Goal: Task Accomplishment & Management: Use online tool/utility

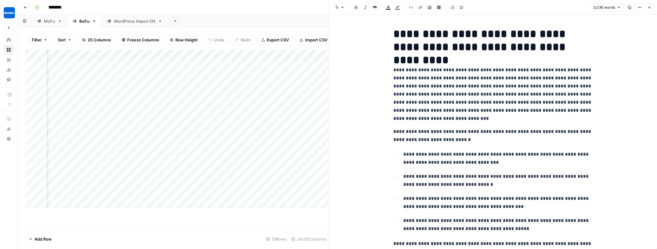
click at [133, 24] on div "WordPress Import EN" at bounding box center [135, 21] width 42 height 6
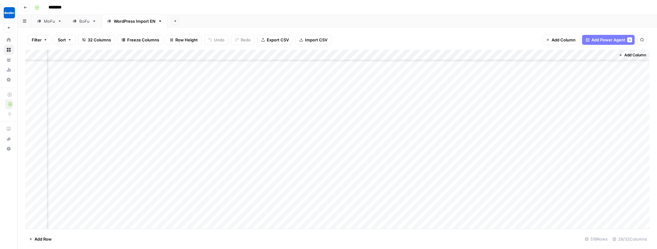
scroll to position [876, 1167]
click at [28, 7] on button "Go back" at bounding box center [25, 7] width 8 height 8
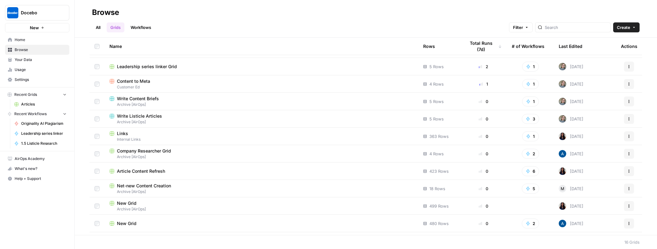
scroll to position [34, 0]
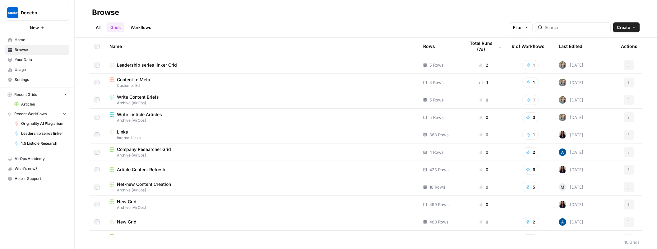
click at [147, 168] on span "Article Content Refresh" at bounding box center [141, 169] width 48 height 6
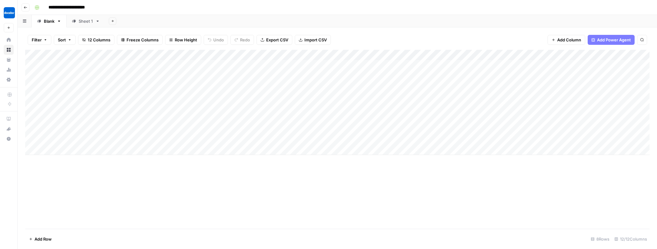
click at [118, 116] on div "Add Column" at bounding box center [337, 102] width 624 height 105
type input "**********"
click at [144, 116] on div "Add Column" at bounding box center [337, 102] width 624 height 105
click at [212, 115] on div "Add Column" at bounding box center [337, 102] width 624 height 105
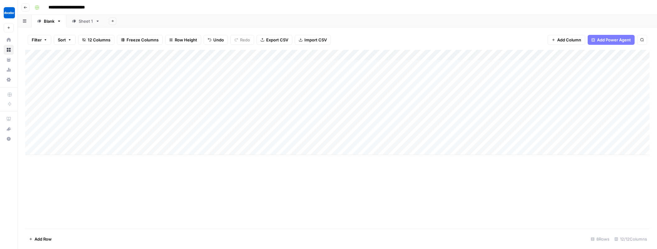
click at [242, 115] on div "Add Column" at bounding box center [337, 102] width 624 height 105
click at [236, 118] on div "Add Column" at bounding box center [337, 102] width 624 height 105
click at [236, 118] on textarea at bounding box center [268, 116] width 99 height 9
type textarea "**********"
click at [252, 118] on div "Add Column" at bounding box center [337, 102] width 624 height 105
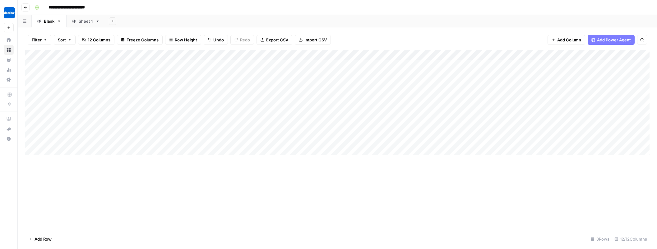
click at [247, 118] on div "Add Column" at bounding box center [337, 102] width 624 height 105
click at [329, 118] on div "Add Column" at bounding box center [337, 102] width 624 height 105
click at [359, 115] on div "Add Column" at bounding box center [337, 102] width 624 height 105
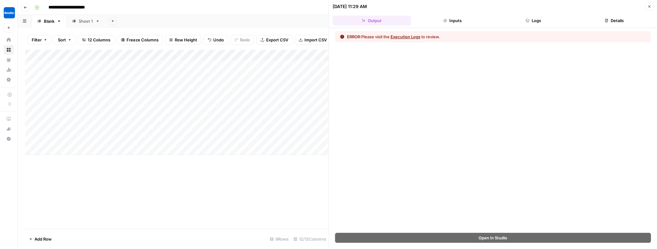
drag, startPoint x: 649, startPoint y: 5, endPoint x: 522, endPoint y: 89, distance: 152.8
click at [649, 5] on icon "button" at bounding box center [649, 7] width 4 height 4
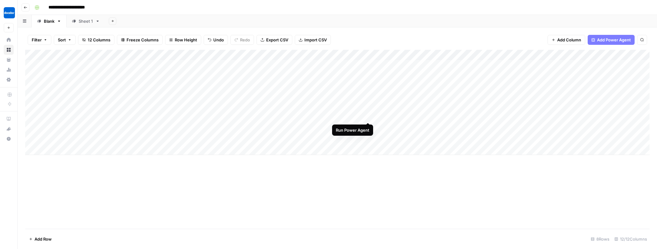
drag, startPoint x: 370, startPoint y: 116, endPoint x: 367, endPoint y: 126, distance: 10.8
click at [369, 116] on div "Add Column" at bounding box center [337, 102] width 624 height 105
